Goal: Task Accomplishment & Management: Complete application form

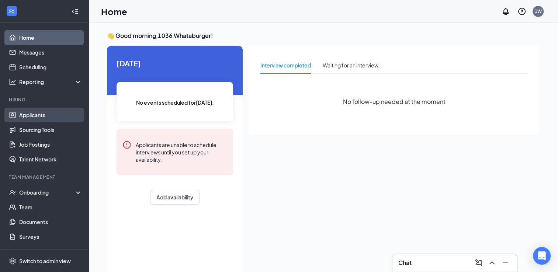
click at [33, 113] on link "Applicants" at bounding box center [50, 115] width 63 height 15
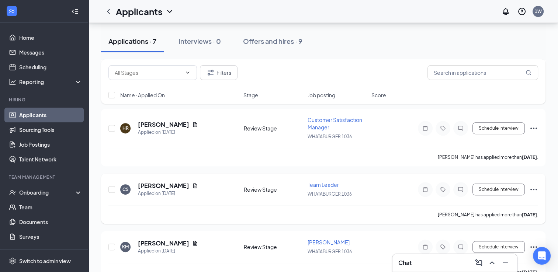
scroll to position [311, 0]
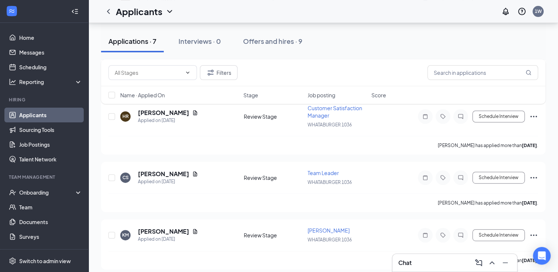
click at [492, 111] on div "Filters Name · Applied On Stage Job posting Score" at bounding box center [323, 85] width 445 height 52
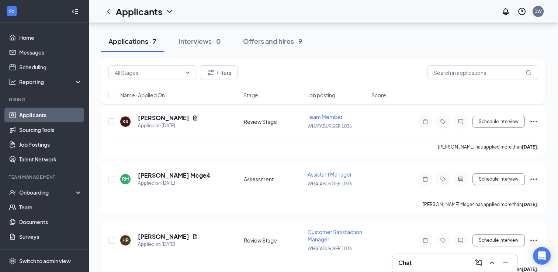
scroll to position [275, 0]
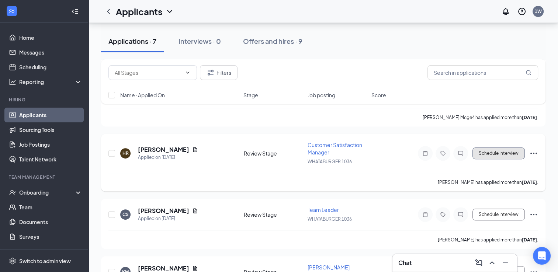
click at [497, 150] on button "Schedule Interview" at bounding box center [499, 154] width 52 height 12
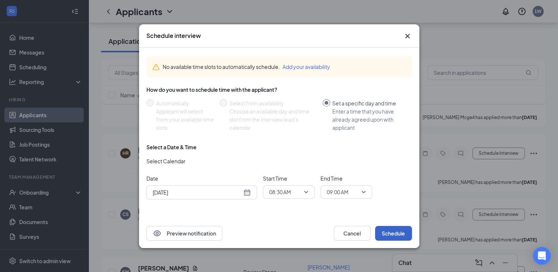
click at [391, 231] on button "Schedule" at bounding box center [393, 233] width 37 height 15
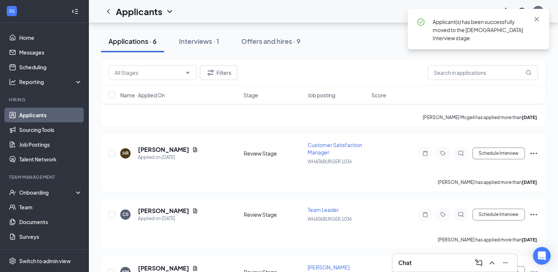
scroll to position [248, 0]
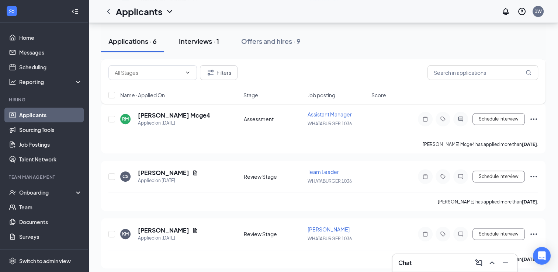
click at [193, 40] on div "Interviews · 1" at bounding box center [199, 41] width 40 height 9
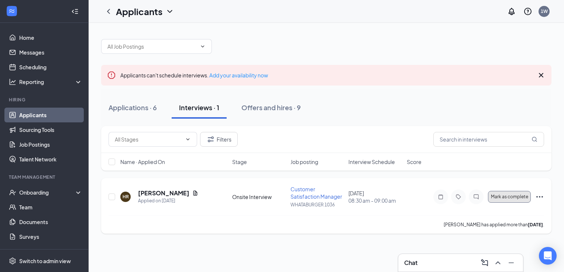
click at [508, 198] on span "Mark as complete" at bounding box center [509, 196] width 37 height 5
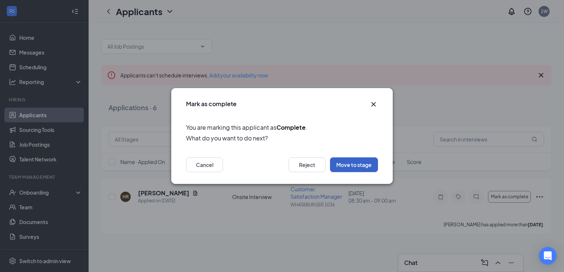
click at [349, 161] on button "Move to stage" at bounding box center [354, 165] width 48 height 15
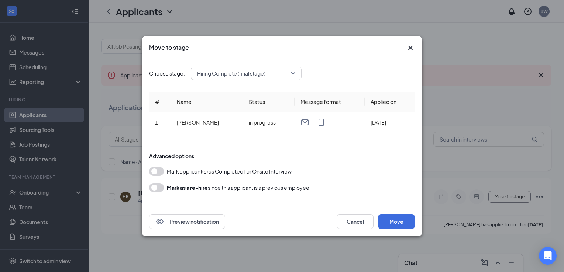
click at [166, 169] on div "Mark applicant(s) as Completed for Onsite Interview" at bounding box center [282, 171] width 266 height 9
click at [160, 170] on button "button" at bounding box center [156, 171] width 15 height 9
click at [389, 217] on button "Move" at bounding box center [396, 221] width 37 height 15
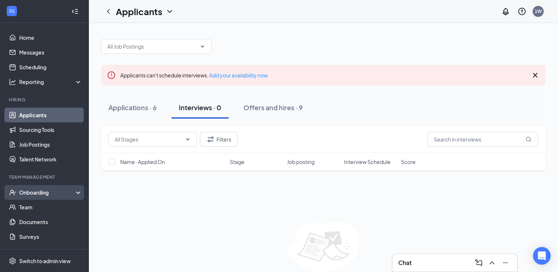
click at [32, 192] on div "Onboarding" at bounding box center [47, 192] width 57 height 7
click at [39, 207] on link "Overview" at bounding box center [50, 207] width 63 height 15
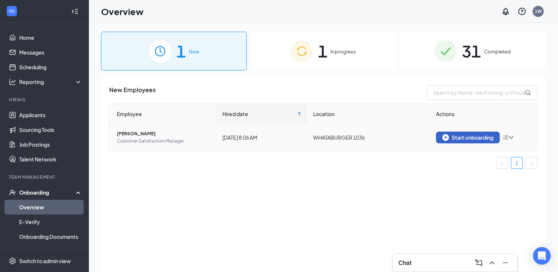
click at [465, 137] on div "Start onboarding" at bounding box center [467, 137] width 51 height 7
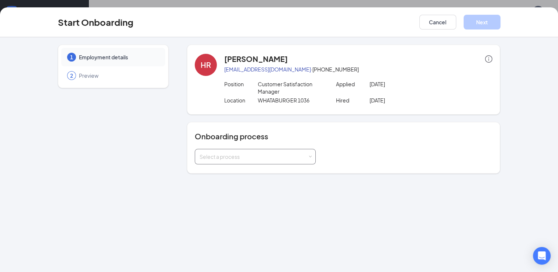
click at [216, 159] on div "Select a process" at bounding box center [254, 156] width 108 height 7
click at [221, 186] on span "Whataburger On Boarding" at bounding box center [229, 185] width 64 height 7
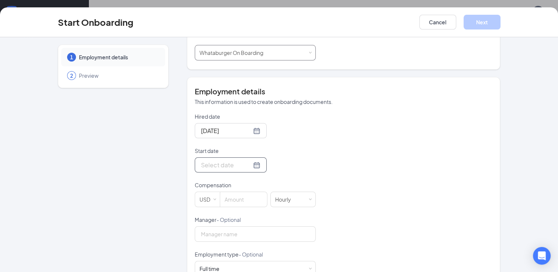
scroll to position [111, 0]
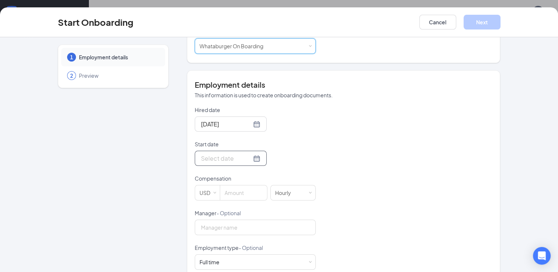
click at [247, 159] on div at bounding box center [230, 158] width 59 height 9
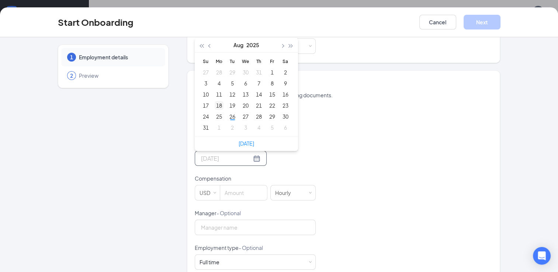
type input "[DATE]"
click at [229, 116] on div "26" at bounding box center [232, 116] width 9 height 9
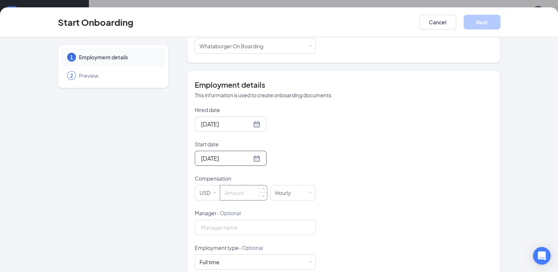
click at [226, 188] on input at bounding box center [243, 193] width 47 height 15
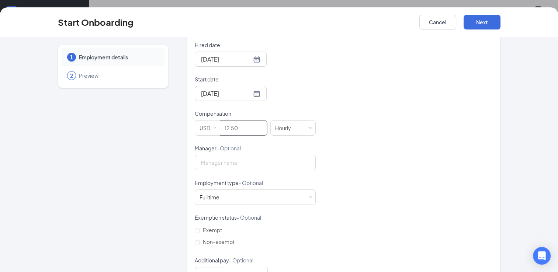
scroll to position [185, 0]
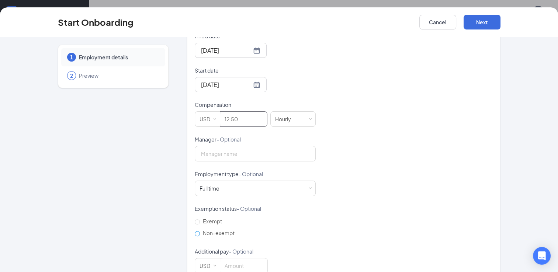
type input "12.5"
click at [195, 235] on input "Non-exempt" at bounding box center [197, 233] width 5 height 5
radio input "true"
click at [482, 20] on button "Next" at bounding box center [482, 22] width 37 height 15
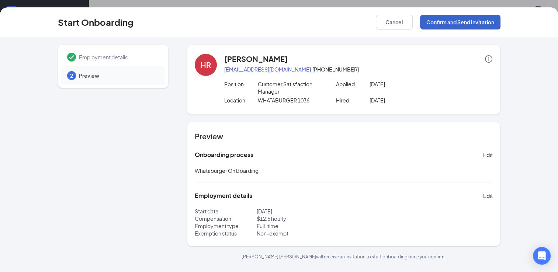
click at [482, 20] on button "Confirm and Send Invitation" at bounding box center [460, 22] width 80 height 15
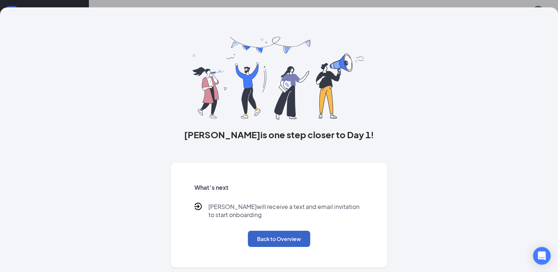
click at [279, 237] on button "Back to Overview" at bounding box center [279, 239] width 62 height 16
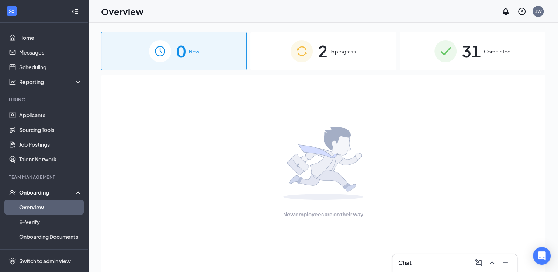
click at [331, 47] on div "2 In progress" at bounding box center [324, 51] width 146 height 39
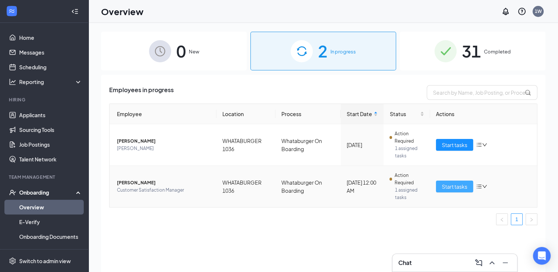
click at [453, 185] on span "Start tasks" at bounding box center [454, 187] width 25 height 8
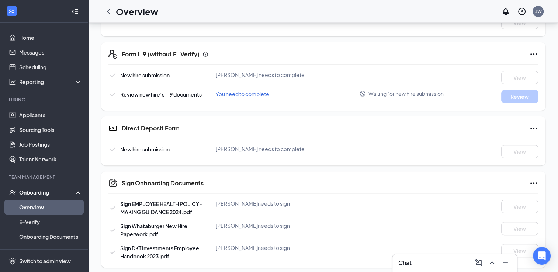
scroll to position [209, 0]
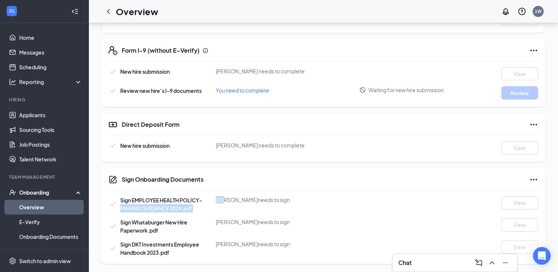
click at [215, 200] on div "Sign EMPLOYEE HEALTH POLICY-MAKING GUIDANCE 2024.pdf [PERSON_NAME] needs to sig…" at bounding box center [323, 204] width 430 height 16
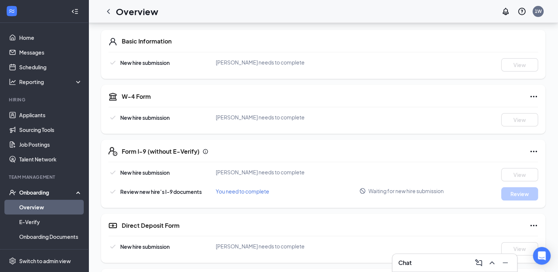
scroll to position [61, 0]
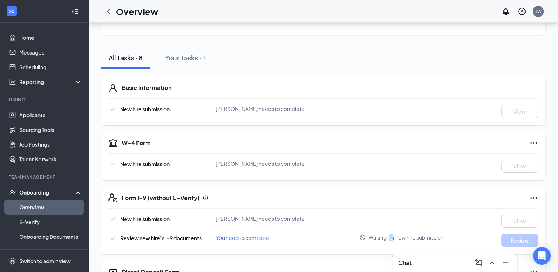
click at [392, 235] on span "Waiting for new hire submission" at bounding box center [406, 237] width 75 height 7
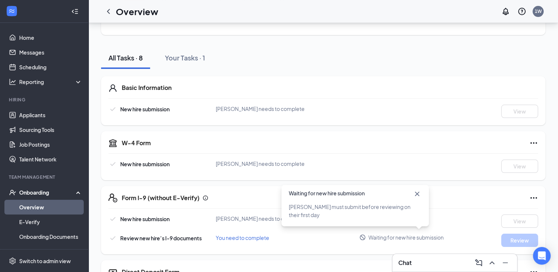
click at [415, 193] on icon "Cross" at bounding box center [417, 194] width 9 height 9
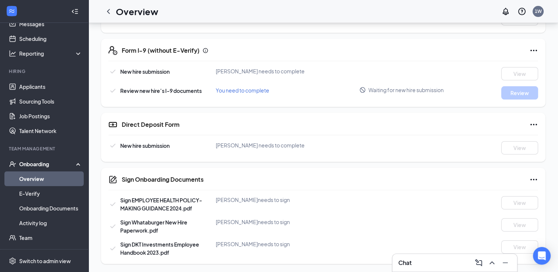
scroll to position [90, 0]
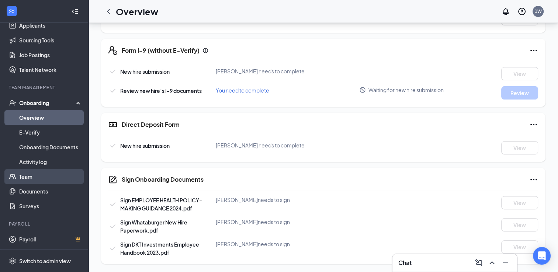
click at [30, 177] on link "Team" at bounding box center [50, 176] width 63 height 15
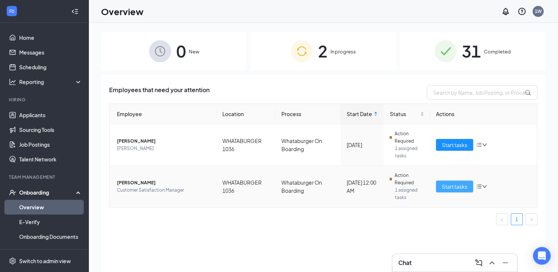
click at [451, 184] on span "Start tasks" at bounding box center [454, 187] width 25 height 8
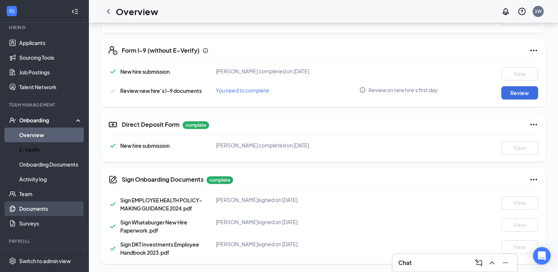
scroll to position [74, 0]
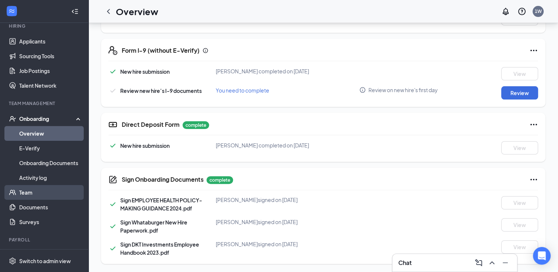
click at [27, 190] on link "Team" at bounding box center [50, 192] width 63 height 15
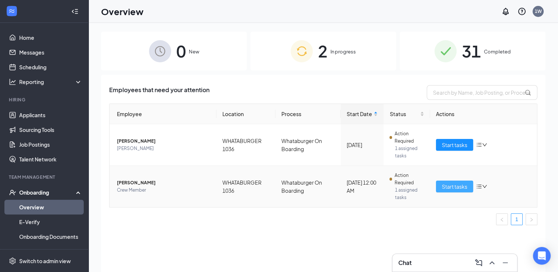
click at [460, 184] on span "Start tasks" at bounding box center [454, 187] width 25 height 8
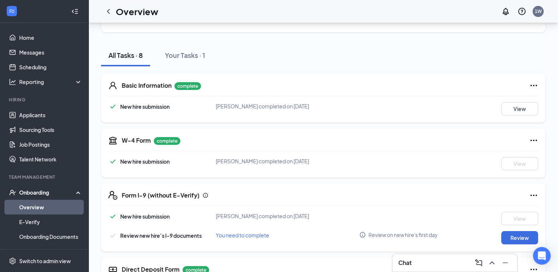
scroll to position [111, 0]
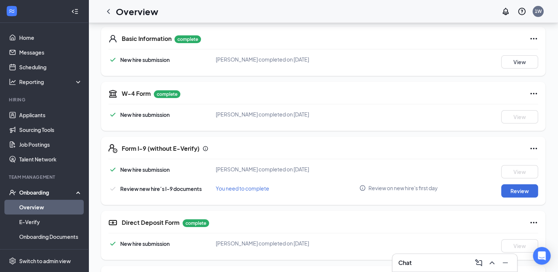
click at [517, 182] on div "New hire submission Hector M Rosas completed on Aug 26, 2025 View Review new hi…" at bounding box center [323, 181] width 430 height 32
click at [519, 191] on button "Review" at bounding box center [519, 191] width 37 height 13
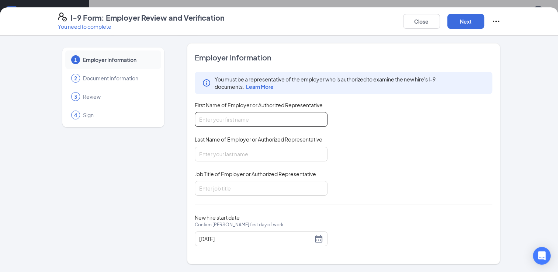
click at [221, 118] on input "First Name of Employer or Authorized Representative" at bounding box center [261, 119] width 133 height 15
type input "Nancy"
type input "McIntyre"
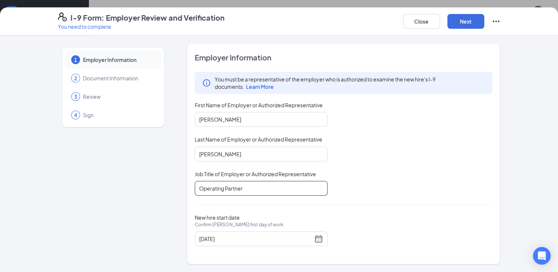
scroll to position [172, 0]
type input "Operating Partner"
click at [459, 19] on button "Next" at bounding box center [466, 21] width 37 height 15
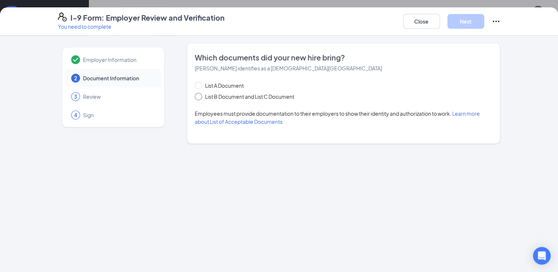
click at [204, 99] on span "List B Document and List C Document" at bounding box center [249, 97] width 95 height 8
click at [200, 98] on input "List B Document and List C Document" at bounding box center [197, 95] width 5 height 5
radio input "true"
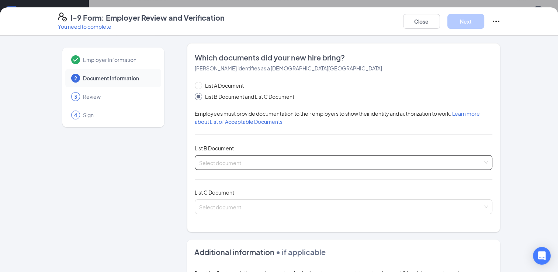
click at [230, 162] on input "search" at bounding box center [341, 161] width 284 height 11
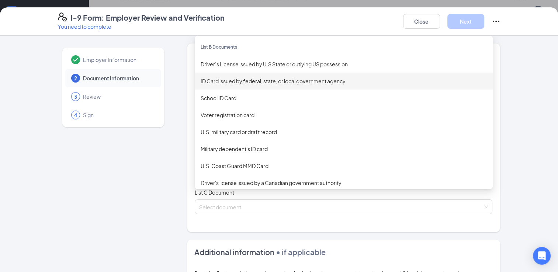
click at [238, 81] on div "ID Card issued by federal, state, or local government agency" at bounding box center [344, 81] width 286 height 8
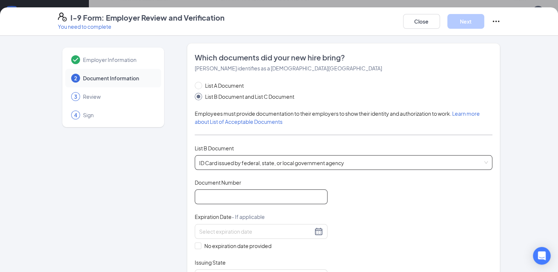
click at [211, 193] on input "Document Number" at bounding box center [261, 197] width 133 height 15
type input "51578170"
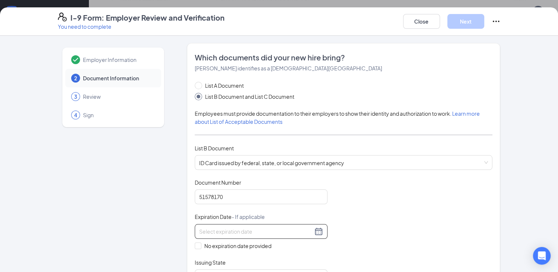
click at [240, 229] on input at bounding box center [256, 232] width 114 height 8
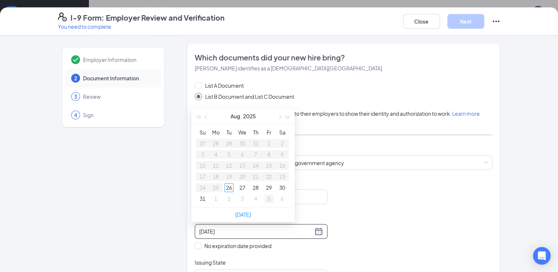
type input "09/05/2025"
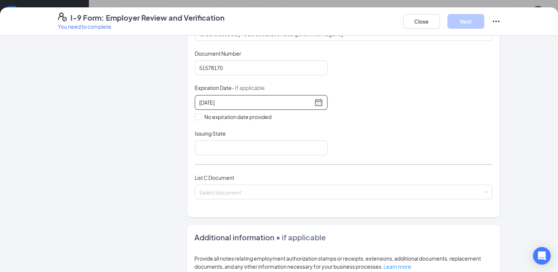
scroll to position [148, 0]
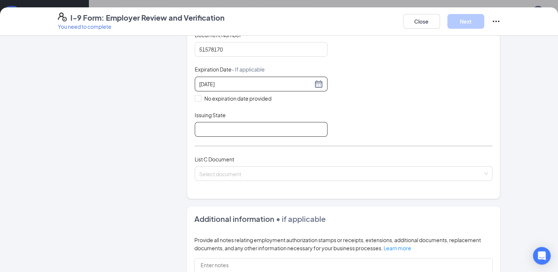
type input "10/16/2031"
click at [205, 125] on input "Issuing State" at bounding box center [261, 129] width 133 height 15
type input "Texas DPS"
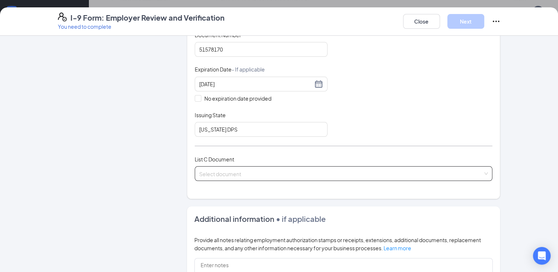
click at [213, 170] on input "search" at bounding box center [341, 172] width 284 height 11
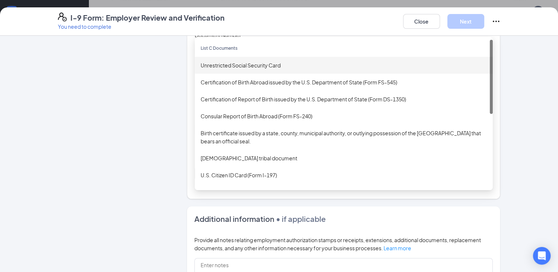
click at [221, 61] on div "Unrestricted Social Security Card" at bounding box center [344, 65] width 286 height 8
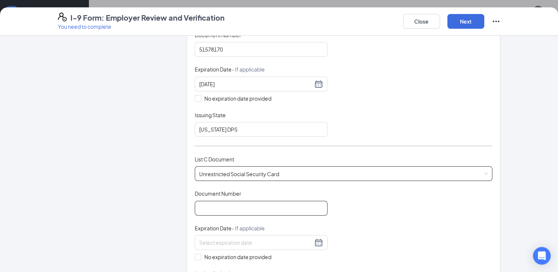
click at [205, 206] on input "Document Number" at bounding box center [261, 208] width 133 height 15
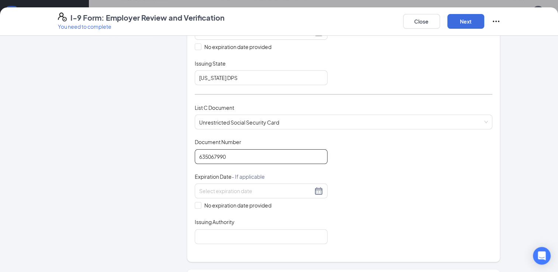
scroll to position [258, 0]
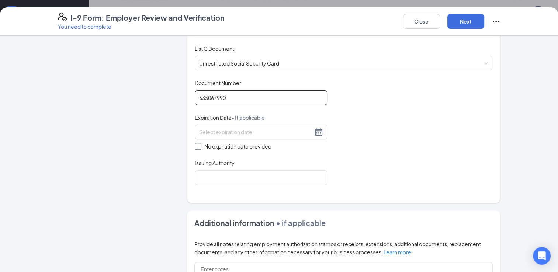
type input "635067990"
click at [196, 144] on input "No expiration date provided" at bounding box center [197, 145] width 5 height 5
checkbox input "true"
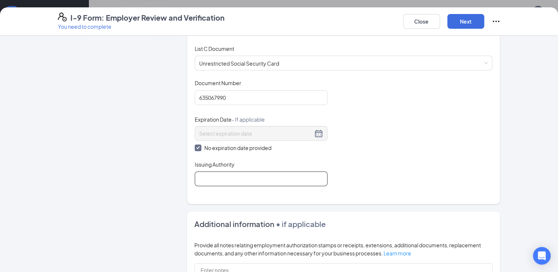
click at [209, 180] on input "Issuing Authority" at bounding box center [261, 179] width 133 height 15
type input "Social Security Administration"
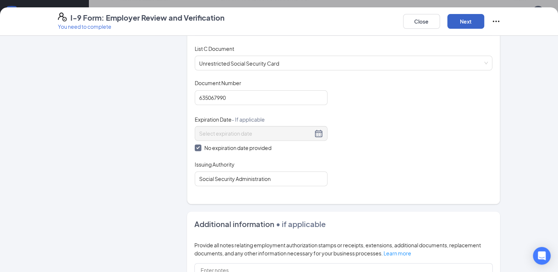
click at [465, 21] on button "Next" at bounding box center [466, 21] width 37 height 15
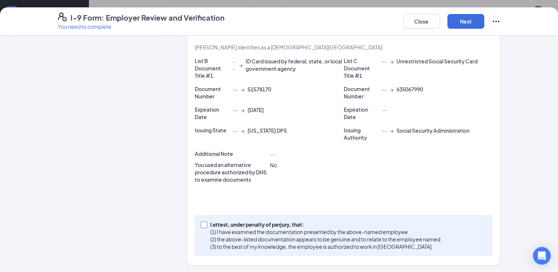
click at [202, 224] on input "I attest, under penalty of perjury, that: (1) I have examined the documentation…" at bounding box center [203, 224] width 5 height 5
checkbox input "true"
click at [469, 20] on button "Next" at bounding box center [466, 21] width 37 height 15
